Goal: Information Seeking & Learning: Check status

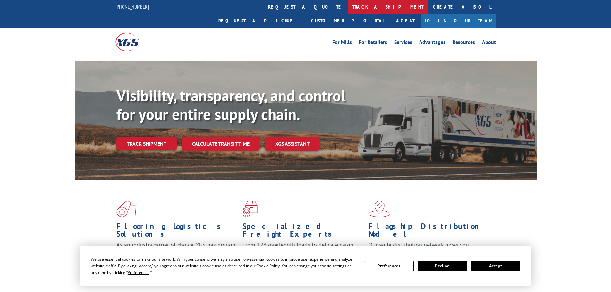
click at [348, 9] on link "track a shipment" at bounding box center [388, 7] width 80 height 14
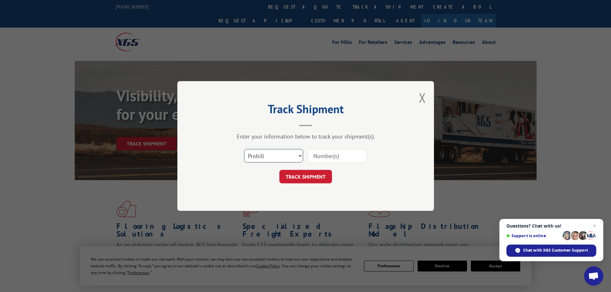
click at [299, 158] on select "Select category... Probill BOL PO" at bounding box center [273, 155] width 59 height 13
select select "bol"
click at [244, 149] on select "Select category... Probill BOL PO" at bounding box center [273, 155] width 59 height 13
click at [332, 157] on input at bounding box center [337, 155] width 59 height 13
type input "6013837"
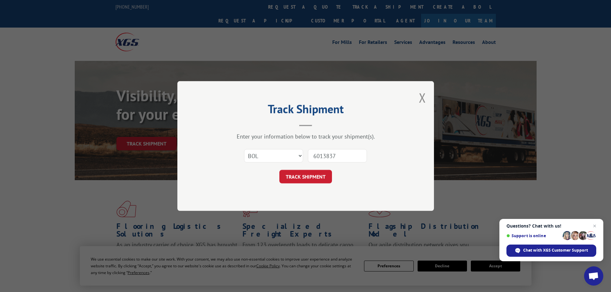
click at [279, 170] on button "TRACK SHIPMENT" at bounding box center [305, 176] width 53 height 13
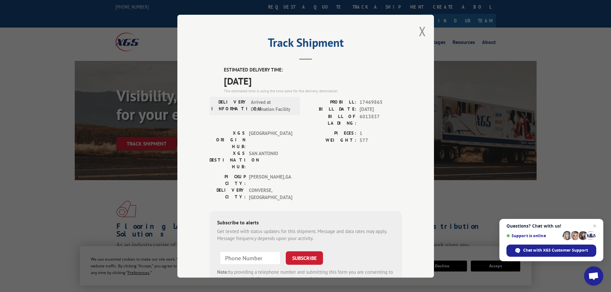
click at [127, 189] on div "Track Shipment ESTIMATED DELIVERY TIME: [DATE] The estimated time is using the …" at bounding box center [305, 146] width 611 height 292
click at [419, 31] on button "Close modal" at bounding box center [422, 31] width 7 height 17
